Goal: Transaction & Acquisition: Purchase product/service

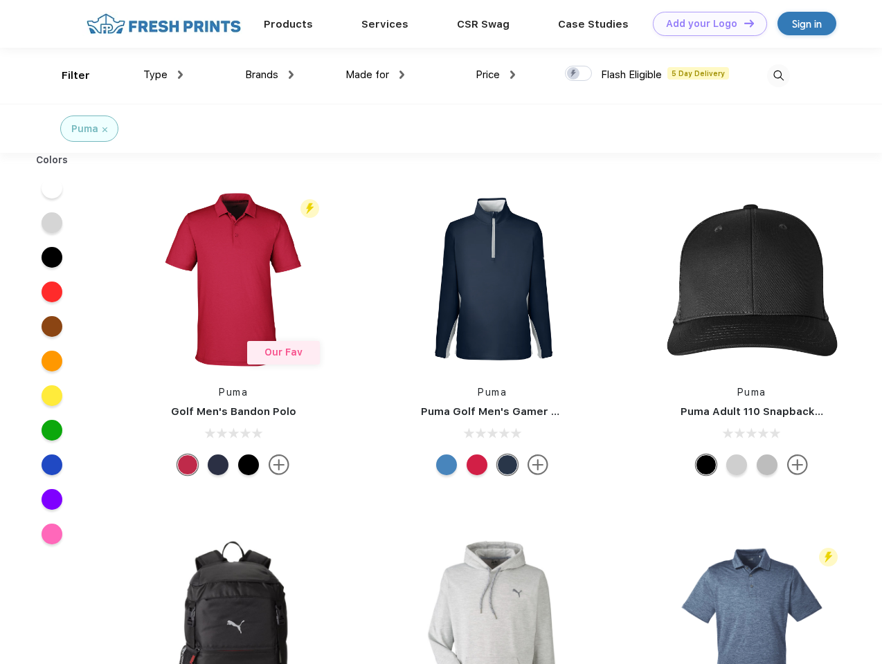
click at [705, 24] on link "Add your Logo Design Tool" at bounding box center [710, 24] width 114 height 24
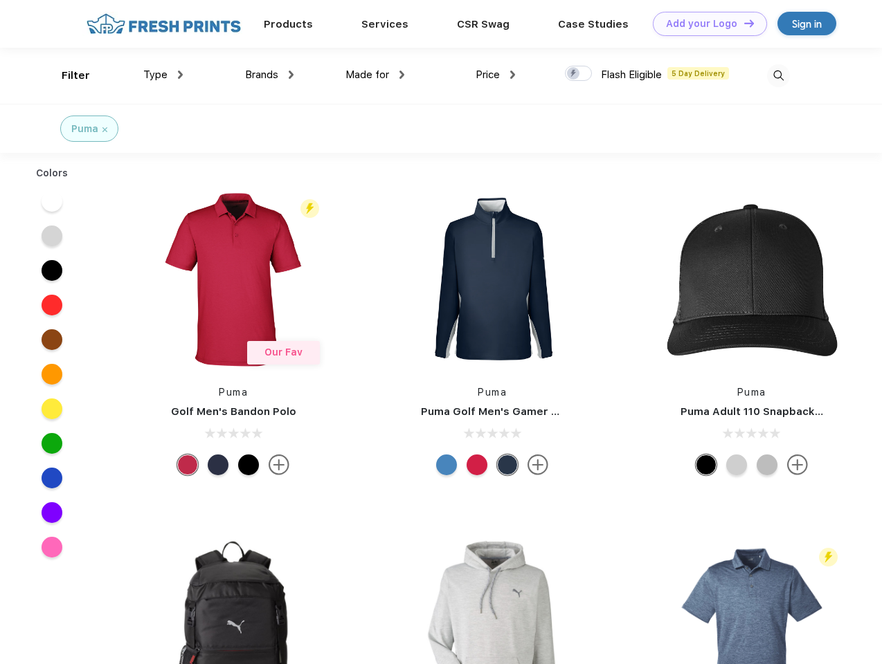
click at [0, 0] on div "Design Tool" at bounding box center [0, 0] width 0 height 0
click at [743, 23] on link "Add your Logo Design Tool" at bounding box center [710, 24] width 114 height 24
click at [66, 75] on div "Filter" at bounding box center [76, 76] width 28 height 16
click at [163, 75] on span "Type" at bounding box center [155, 75] width 24 height 12
click at [269, 75] on span "Brands" at bounding box center [261, 75] width 33 height 12
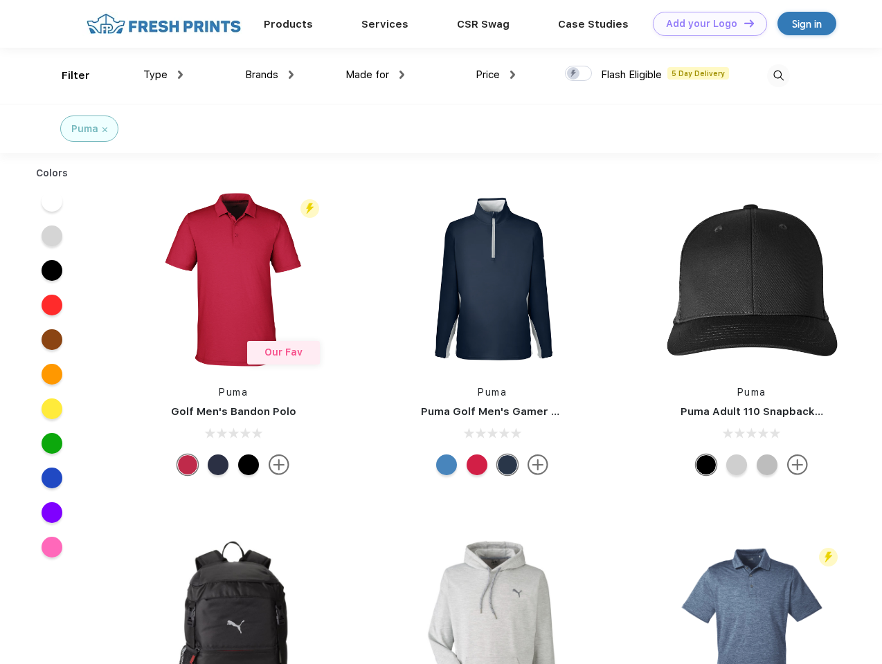
click at [375, 75] on span "Made for" at bounding box center [367, 75] width 44 height 12
click at [496, 75] on span "Price" at bounding box center [488, 75] width 24 height 12
click at [579, 74] on div at bounding box center [578, 73] width 27 height 15
click at [574, 74] on input "checkbox" at bounding box center [569, 69] width 9 height 9
click at [778, 75] on img at bounding box center [778, 75] width 23 height 23
